Goal: Information Seeking & Learning: Learn about a topic

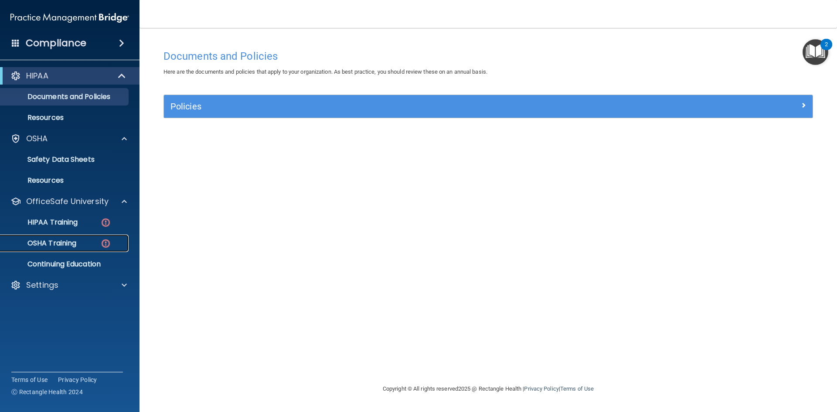
click at [48, 239] on p "OSHA Training" at bounding box center [41, 243] width 71 height 9
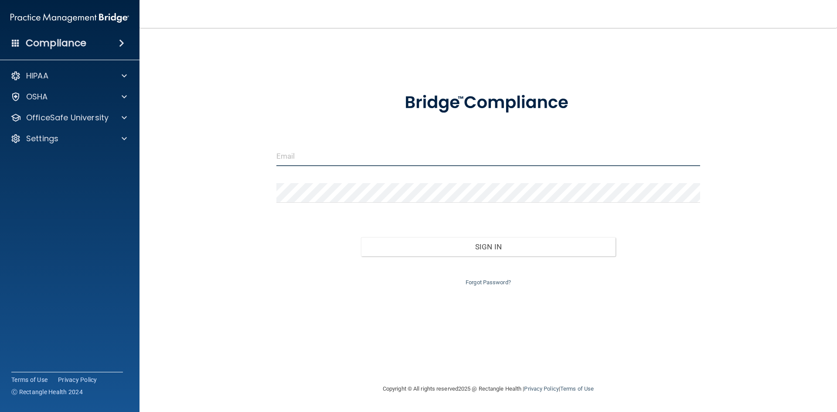
click at [335, 161] on input "email" at bounding box center [488, 156] width 424 height 20
type input "[EMAIL_ADDRESS][DOMAIN_NAME]"
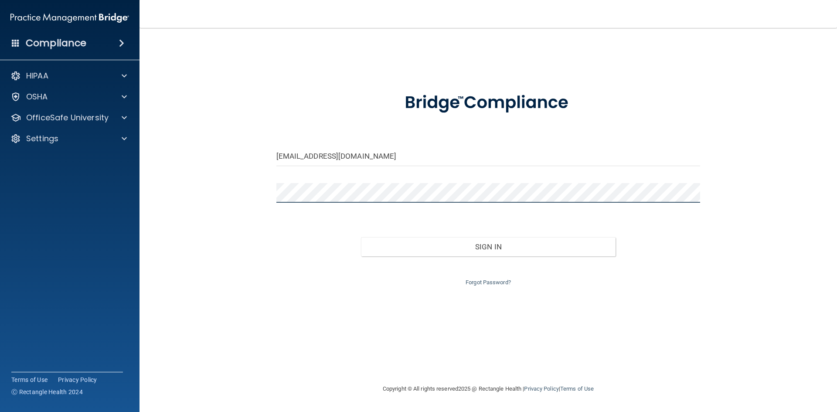
click at [361, 237] on button "Sign In" at bounding box center [488, 246] width 255 height 19
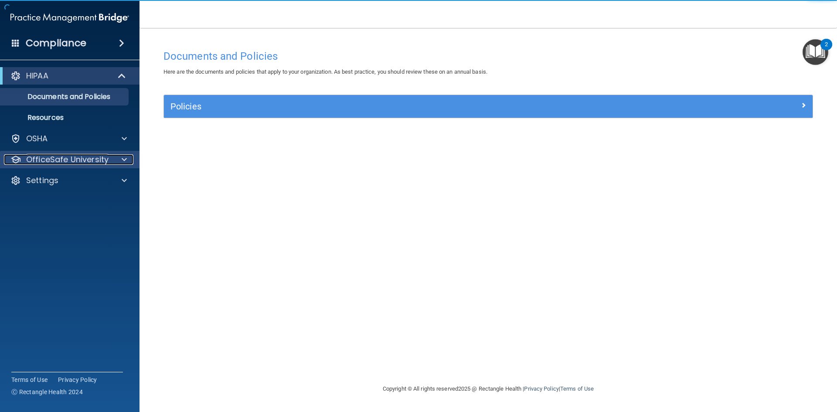
click at [71, 160] on p "OfficeSafe University" at bounding box center [67, 159] width 82 height 10
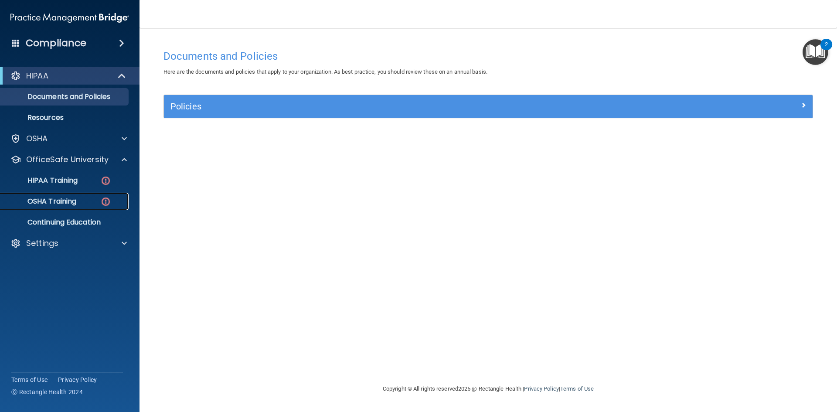
click at [61, 203] on p "OSHA Training" at bounding box center [41, 201] width 71 height 9
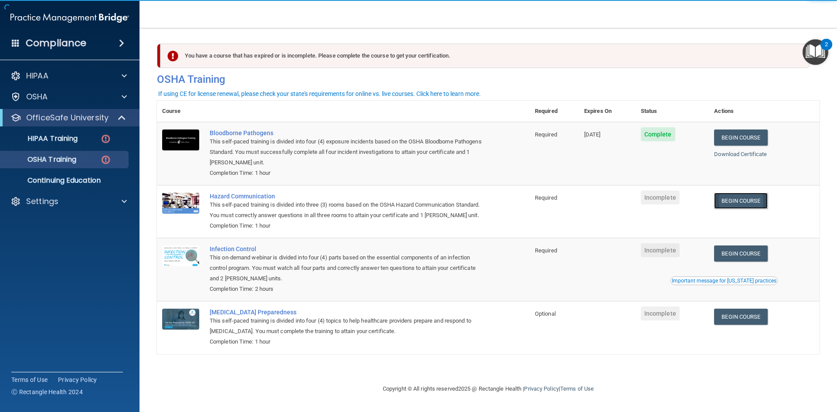
click at [740, 202] on link "Begin Course" at bounding box center [740, 201] width 53 height 16
